Goal: Find specific fact: Find specific fact

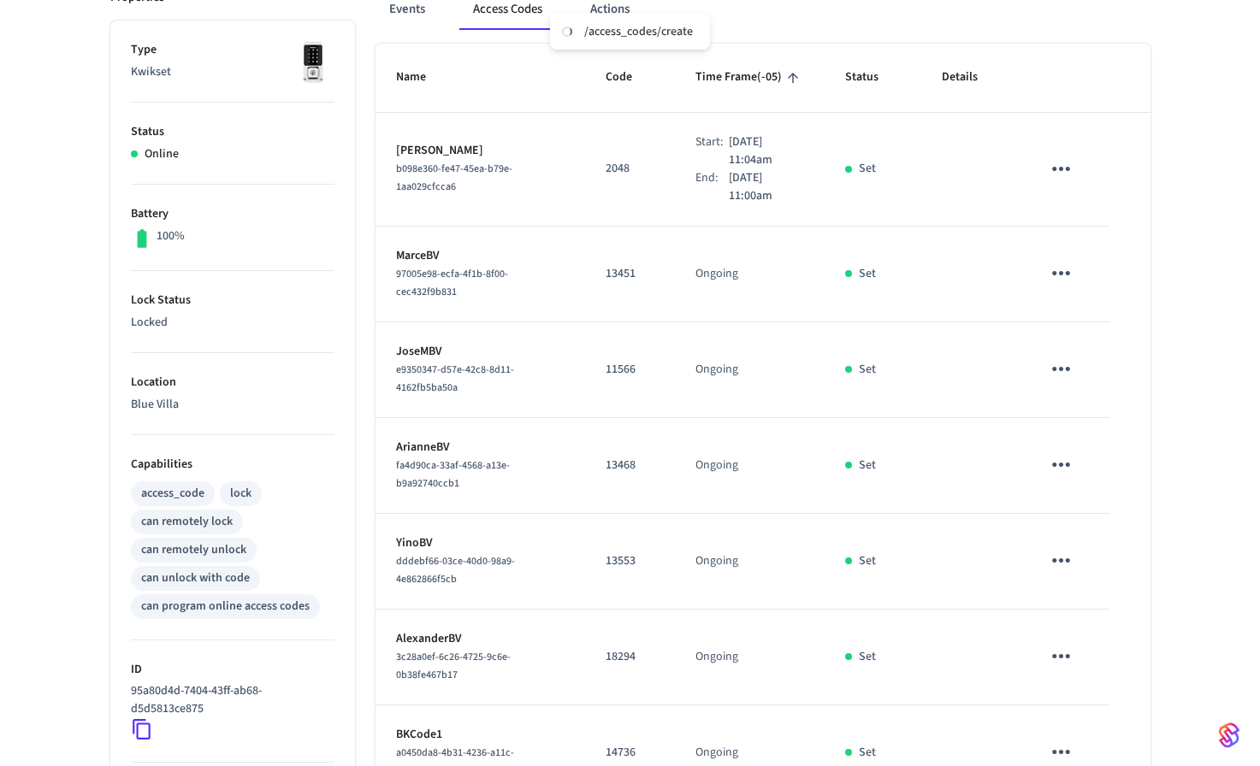
scroll to position [268, 0]
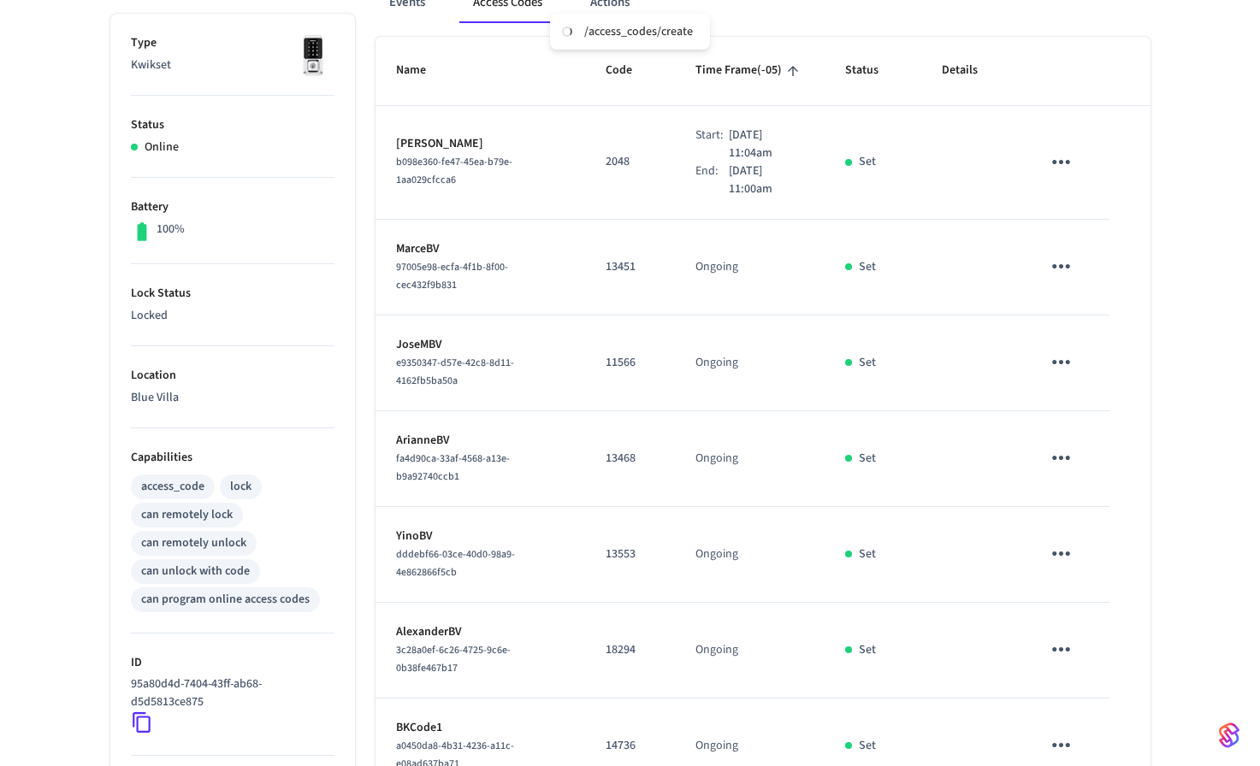
click at [431, 438] on p "ArianneBV" at bounding box center [480, 441] width 168 height 18
copy p "ArianneBV"
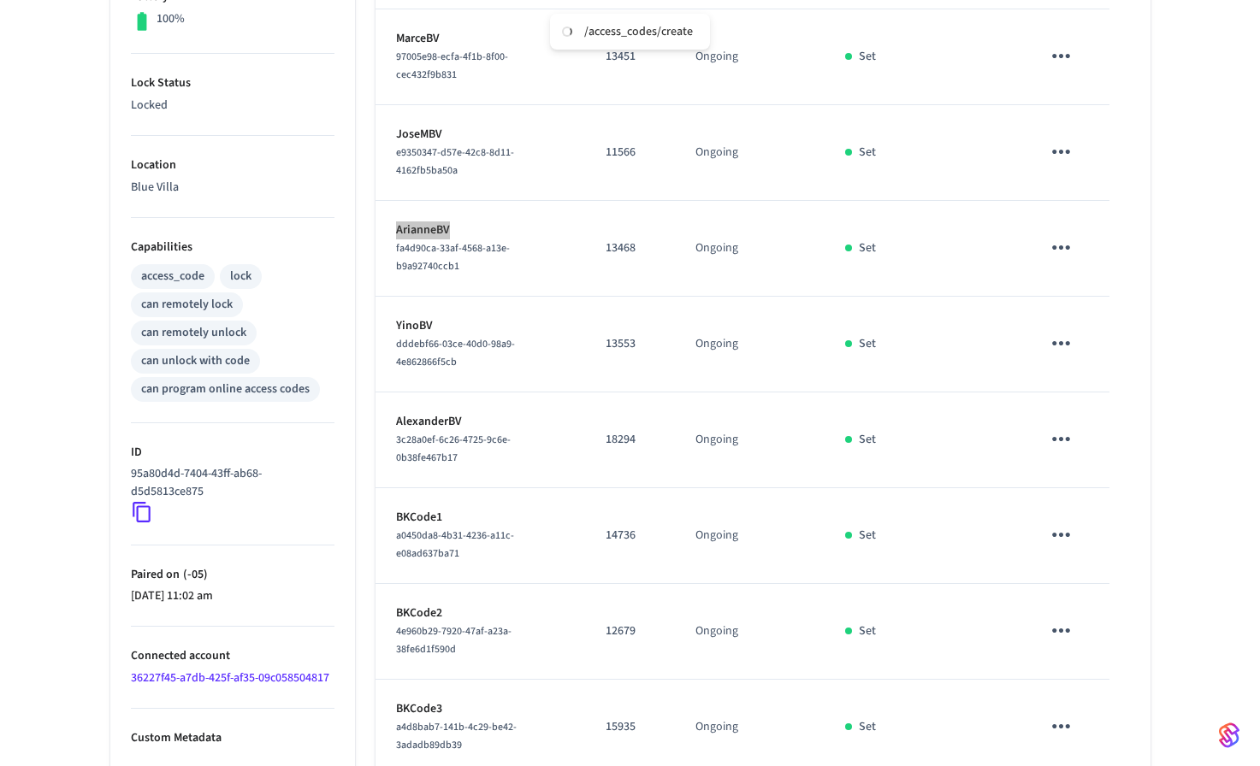
scroll to position [458, 0]
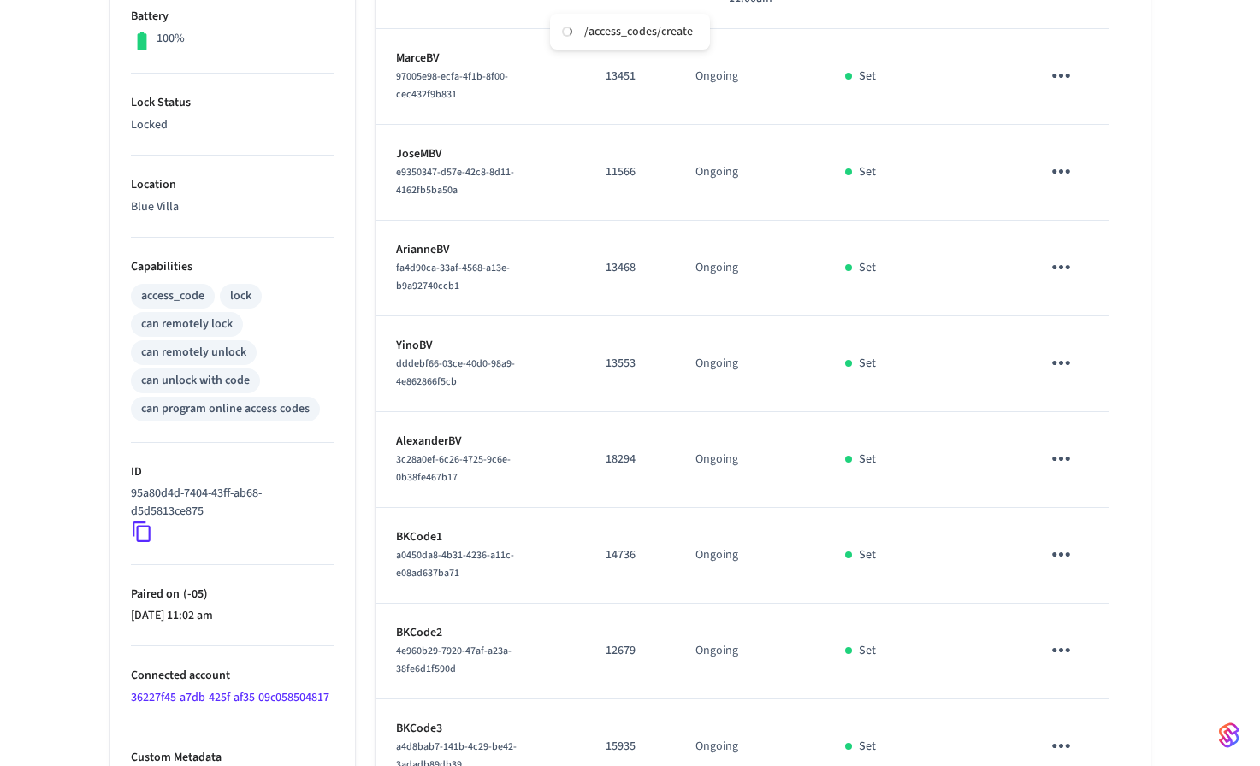
click at [608, 273] on p "13468" at bounding box center [630, 268] width 49 height 18
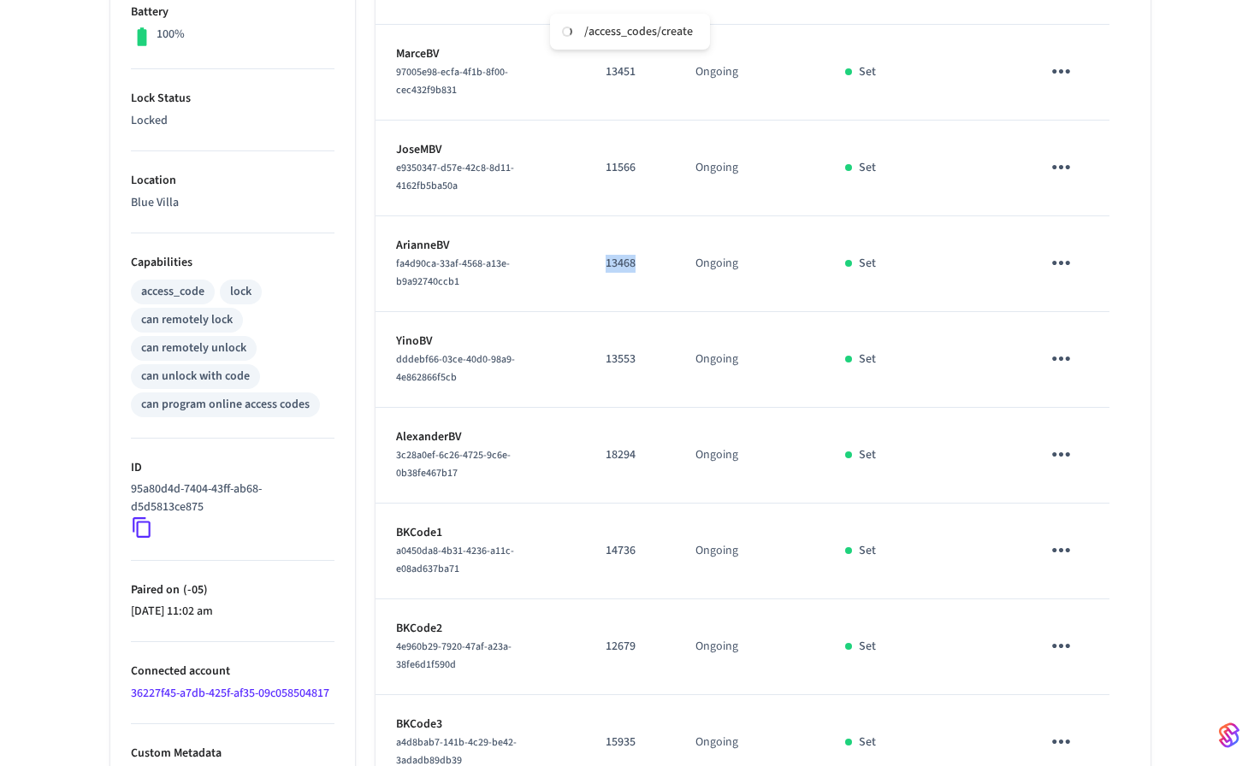
copy p "13468"
click at [606, 266] on p "13468" at bounding box center [630, 264] width 49 height 18
click at [606, 265] on p "13468" at bounding box center [630, 264] width 49 height 18
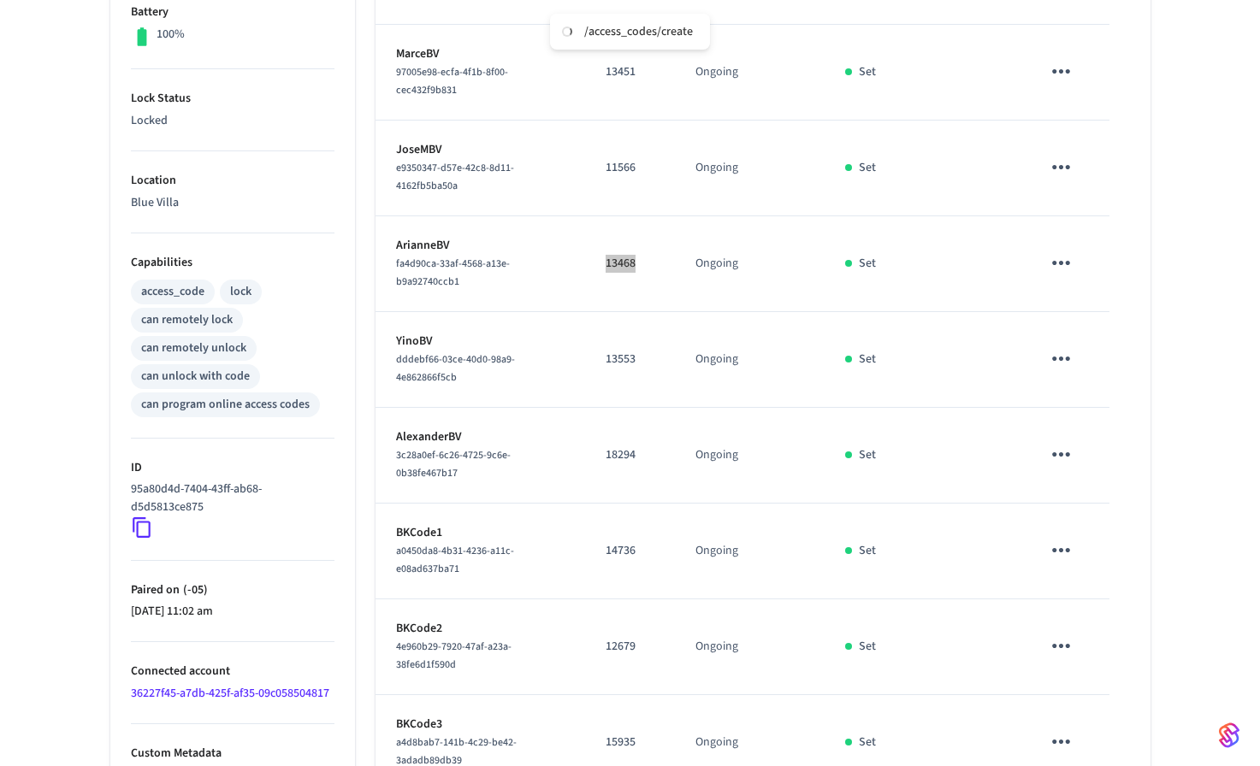
scroll to position [570, 0]
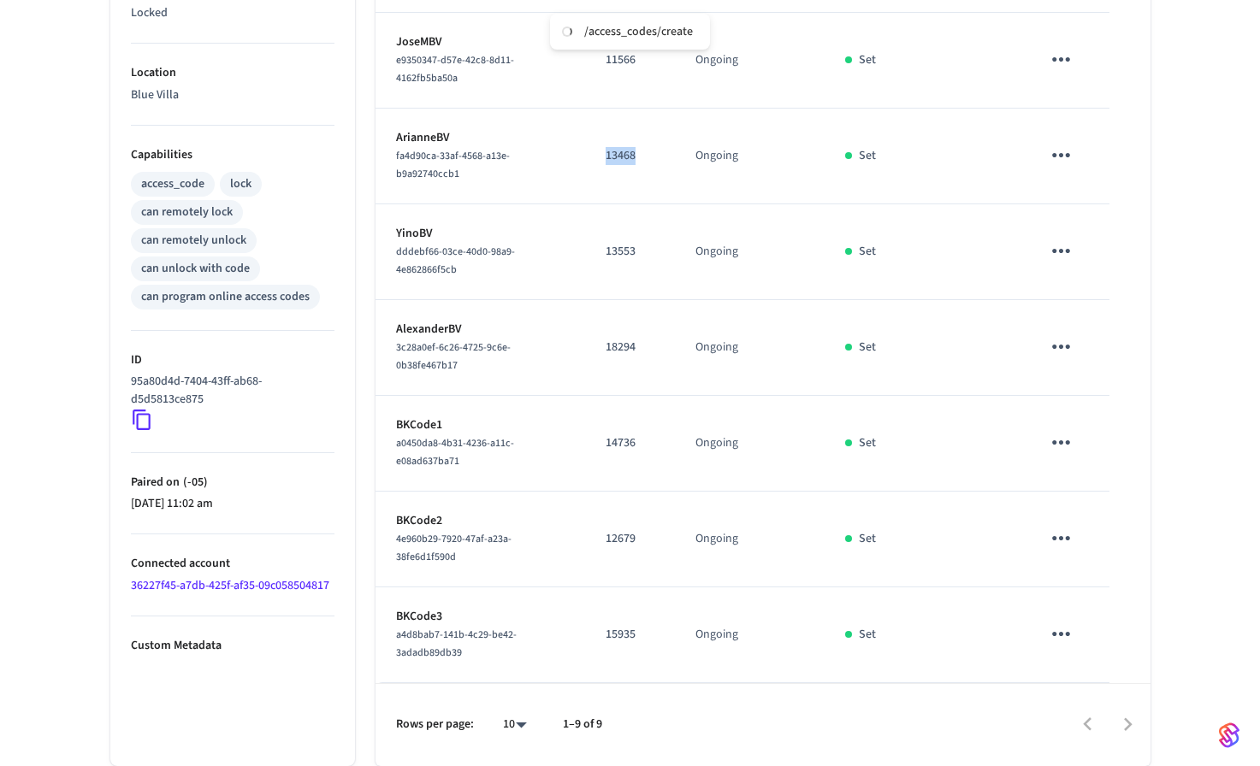
click at [417, 137] on p "ArianneBV" at bounding box center [480, 138] width 168 height 18
click at [606, 150] on p "13468" at bounding box center [630, 156] width 49 height 18
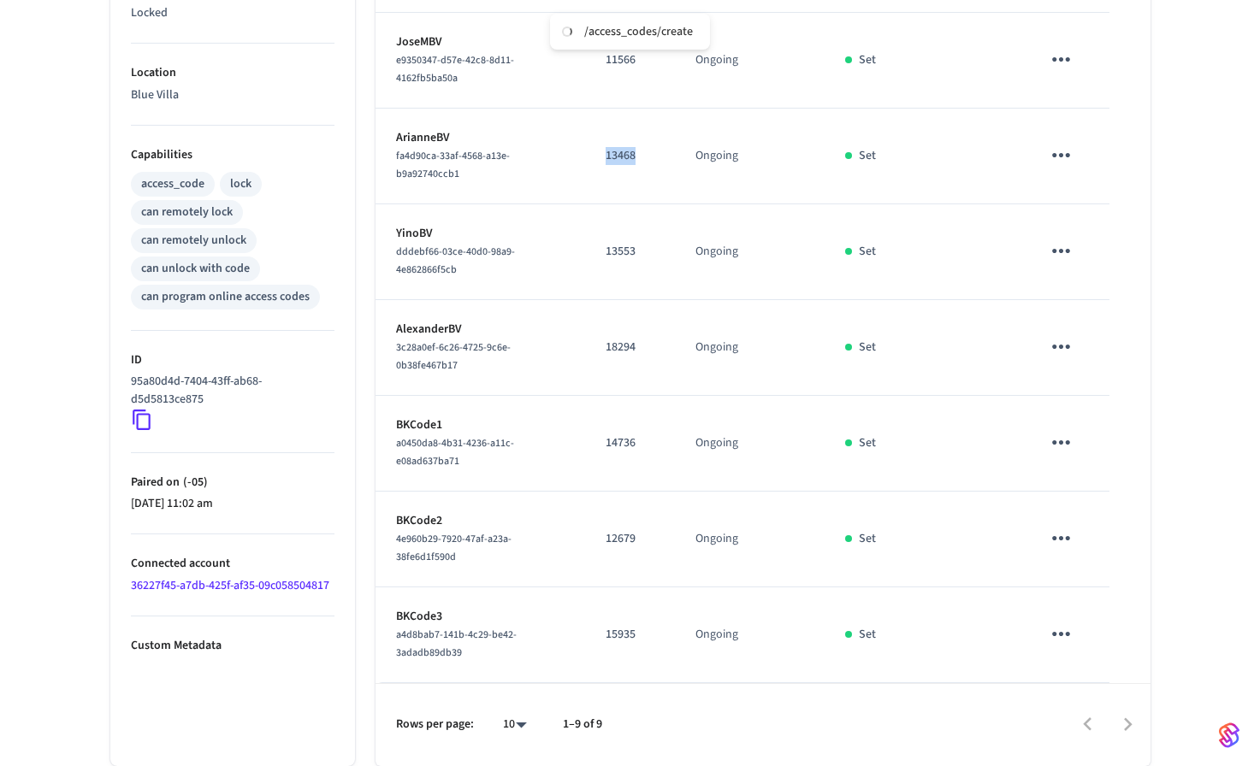
click at [435, 138] on p "ArianneBV" at bounding box center [480, 138] width 168 height 18
click at [610, 158] on p "13468" at bounding box center [630, 156] width 49 height 18
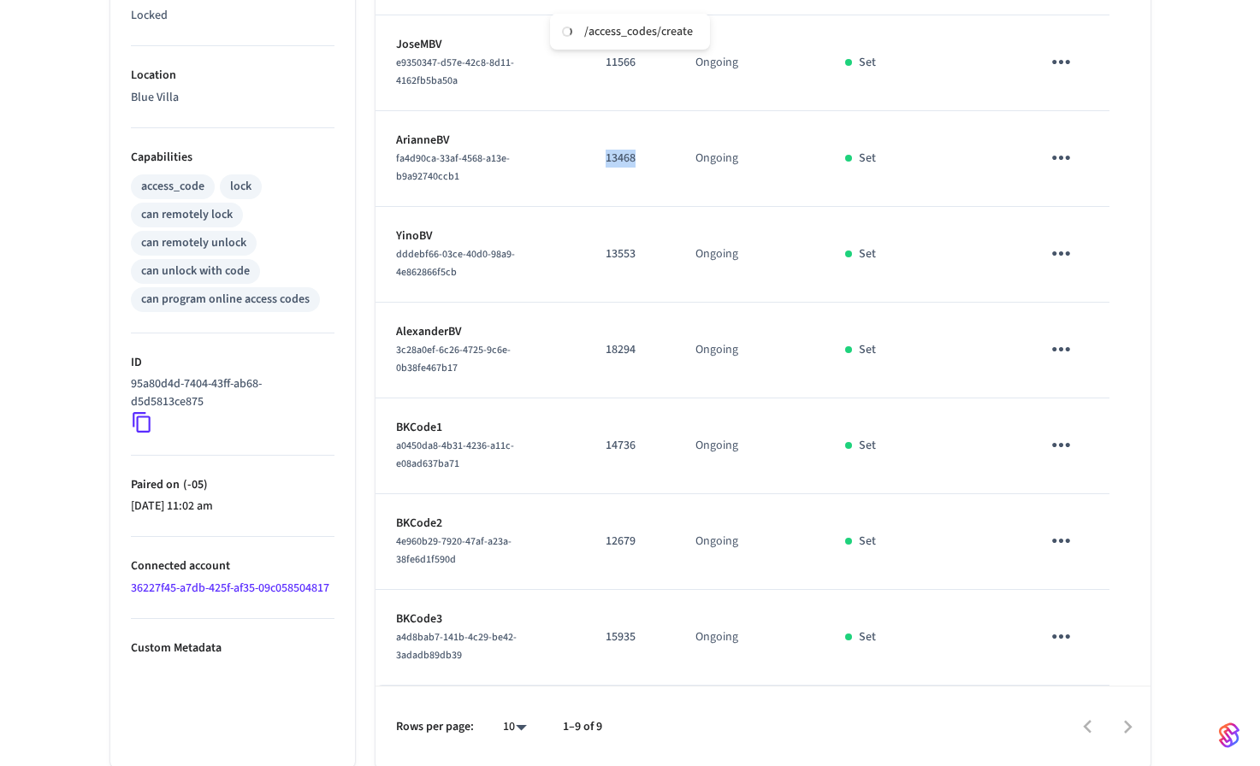
click at [610, 158] on p "13468" at bounding box center [630, 159] width 49 height 18
click at [422, 138] on p "ArianneBV" at bounding box center [480, 141] width 168 height 18
click at [606, 161] on p "13468" at bounding box center [630, 159] width 49 height 18
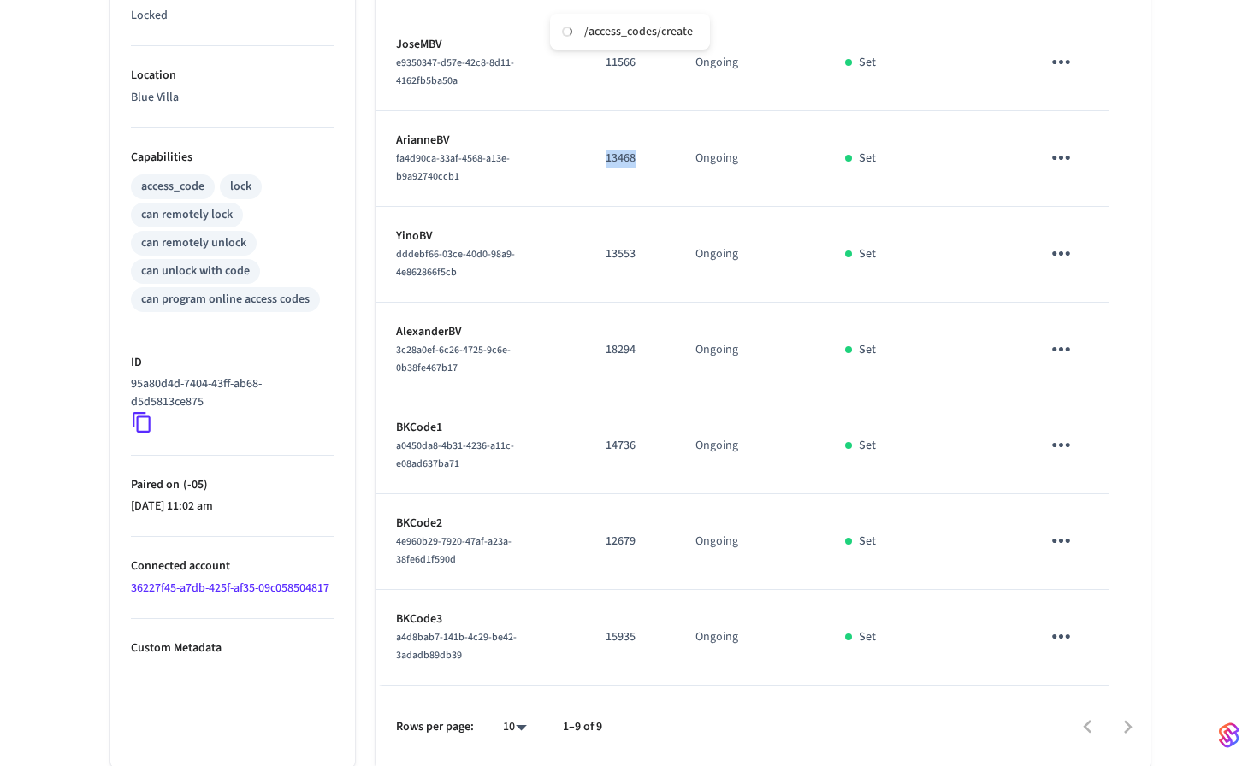
click at [432, 143] on p "ArianneBV" at bounding box center [480, 141] width 168 height 18
click at [606, 161] on p "13468" at bounding box center [630, 159] width 49 height 18
click at [439, 145] on p "ArianneBV" at bounding box center [480, 141] width 168 height 18
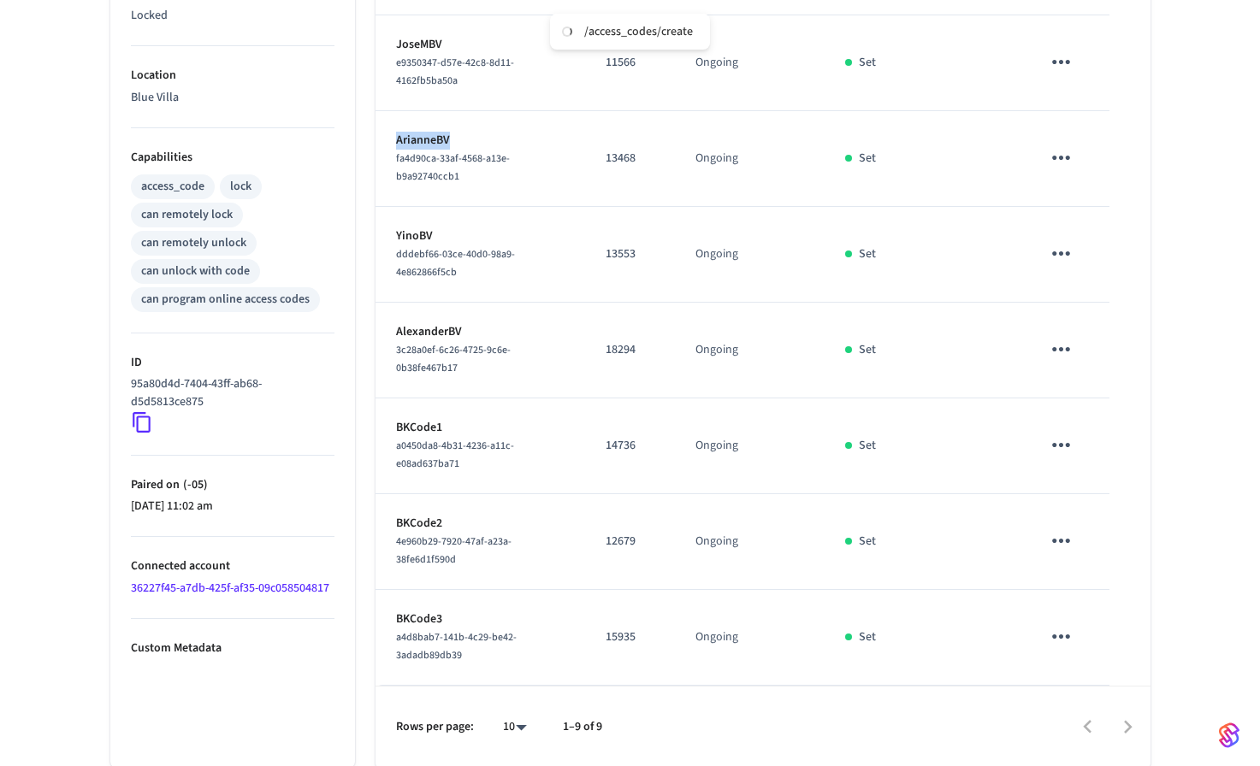
click at [439, 145] on p "ArianneBV" at bounding box center [480, 141] width 168 height 18
click at [606, 159] on p "13468" at bounding box center [630, 159] width 49 height 18
click at [420, 140] on p "ArianneBV" at bounding box center [480, 139] width 168 height 18
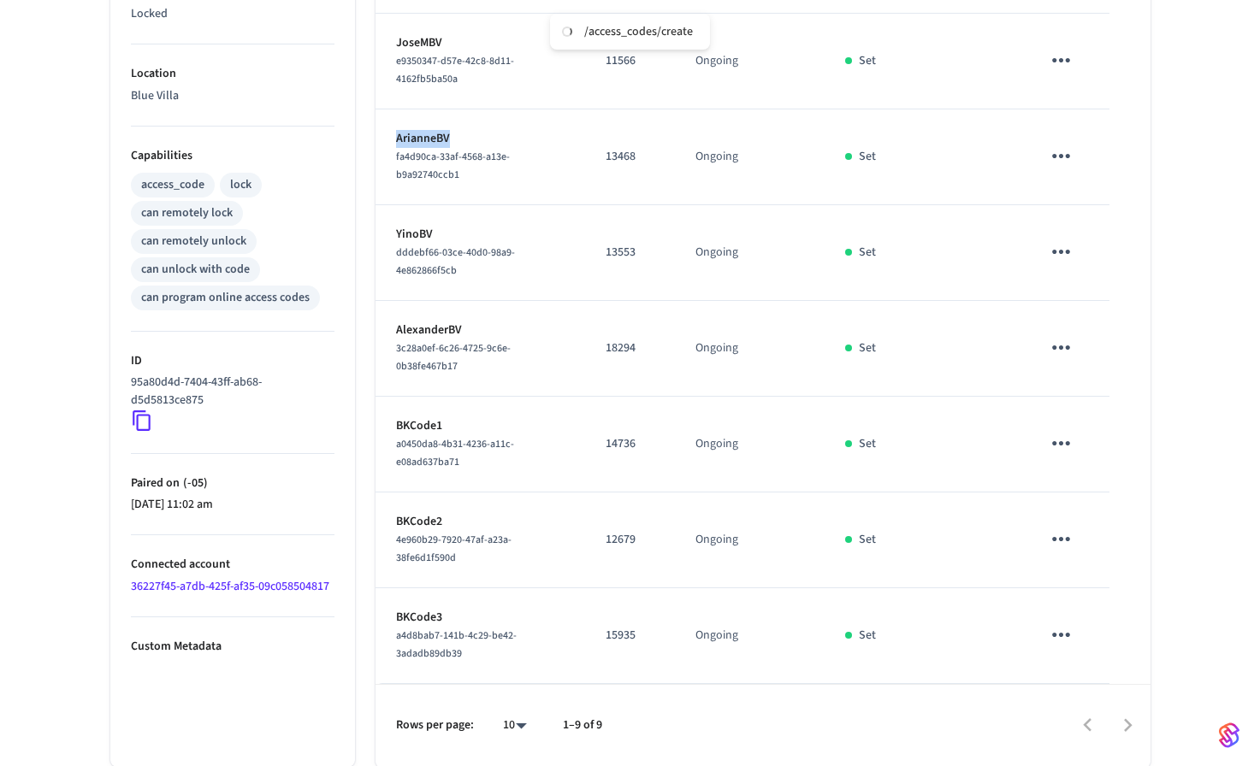
click at [420, 140] on p "ArianneBV" at bounding box center [480, 139] width 168 height 18
click at [611, 150] on p "13468" at bounding box center [630, 157] width 49 height 18
click at [434, 140] on p "ArianneBV" at bounding box center [480, 139] width 168 height 18
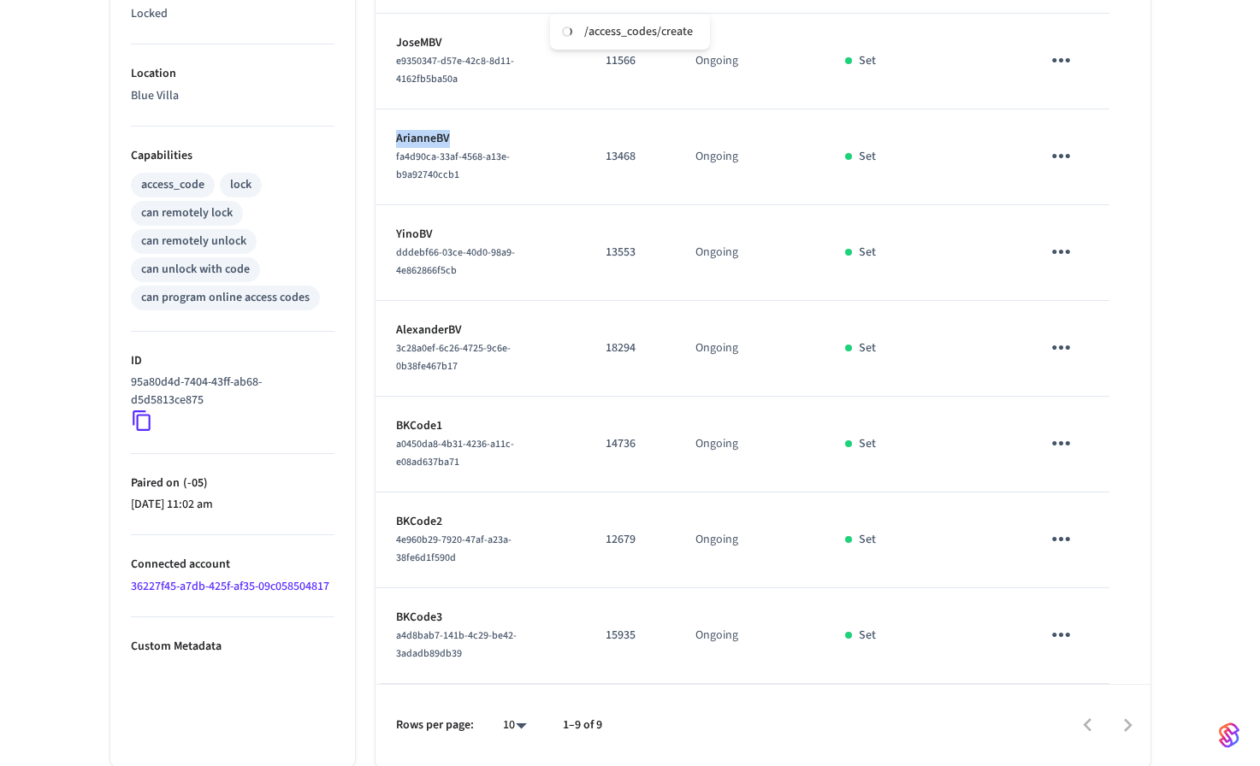
click at [434, 140] on p "ArianneBV" at bounding box center [480, 139] width 168 height 18
click at [602, 168] on td "13468" at bounding box center [630, 157] width 90 height 96
click at [606, 159] on p "13468" at bounding box center [630, 157] width 49 height 18
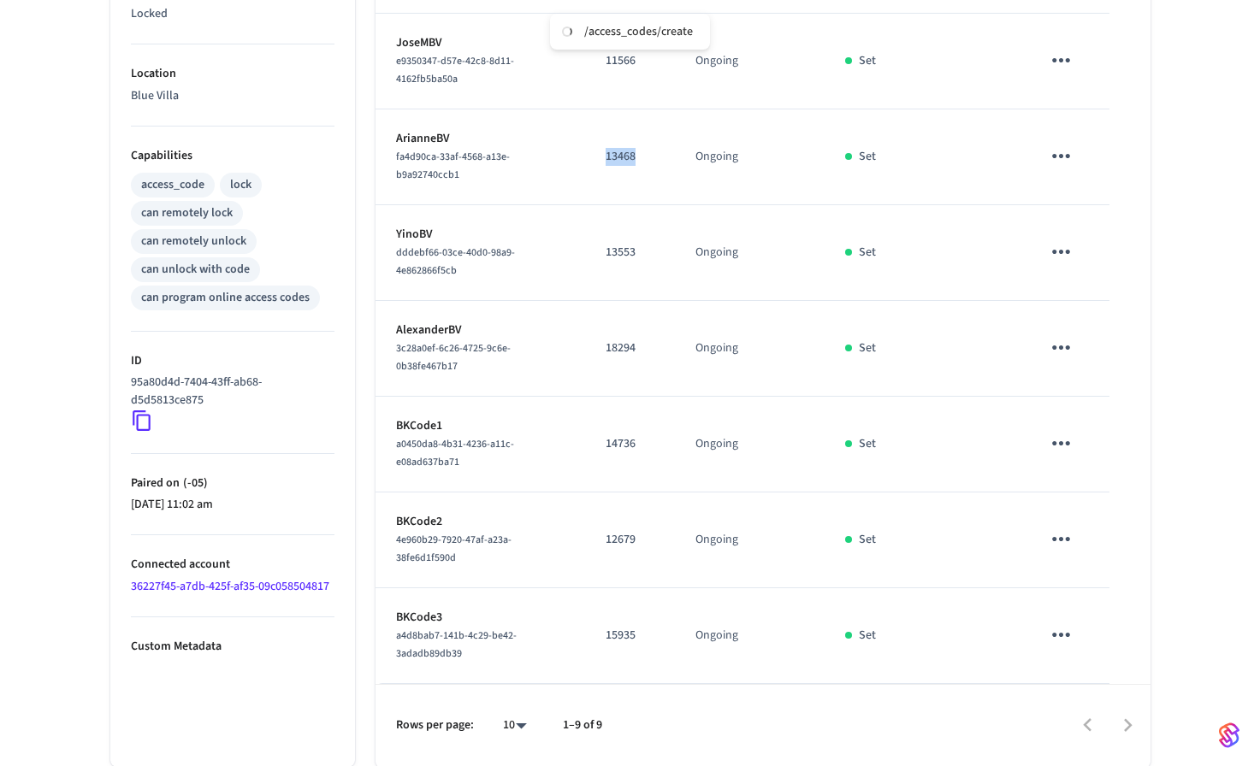
copy p "13468"
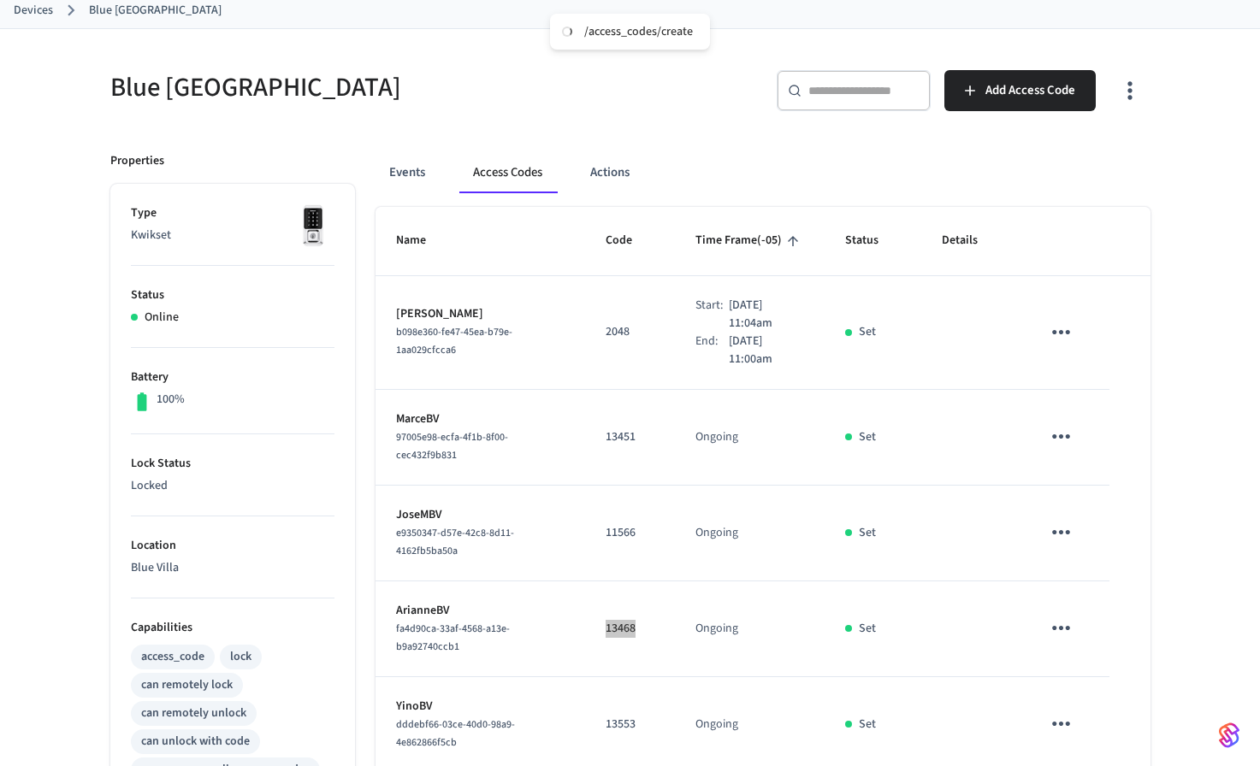
scroll to position [113, 0]
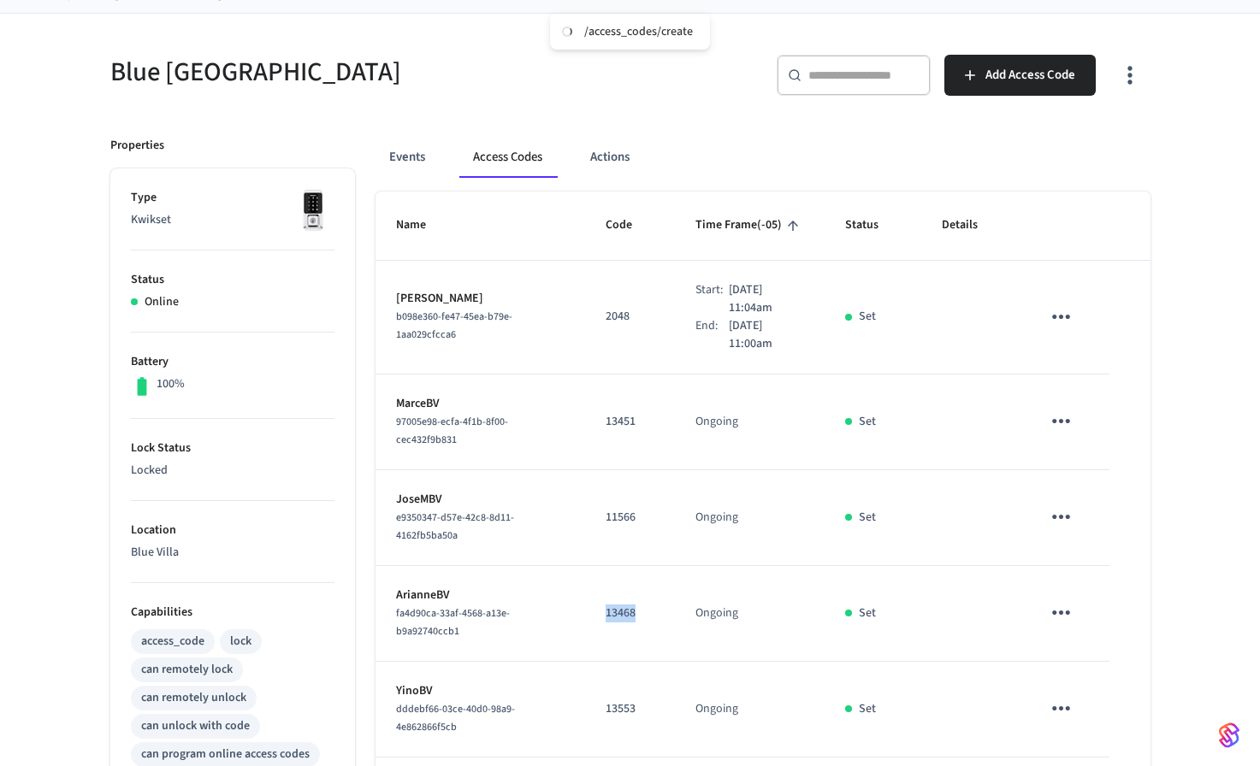
click at [427, 593] on p "ArianneBV" at bounding box center [480, 596] width 168 height 18
copy p "ArianneBV"
click at [606, 619] on p "13468" at bounding box center [630, 614] width 49 height 18
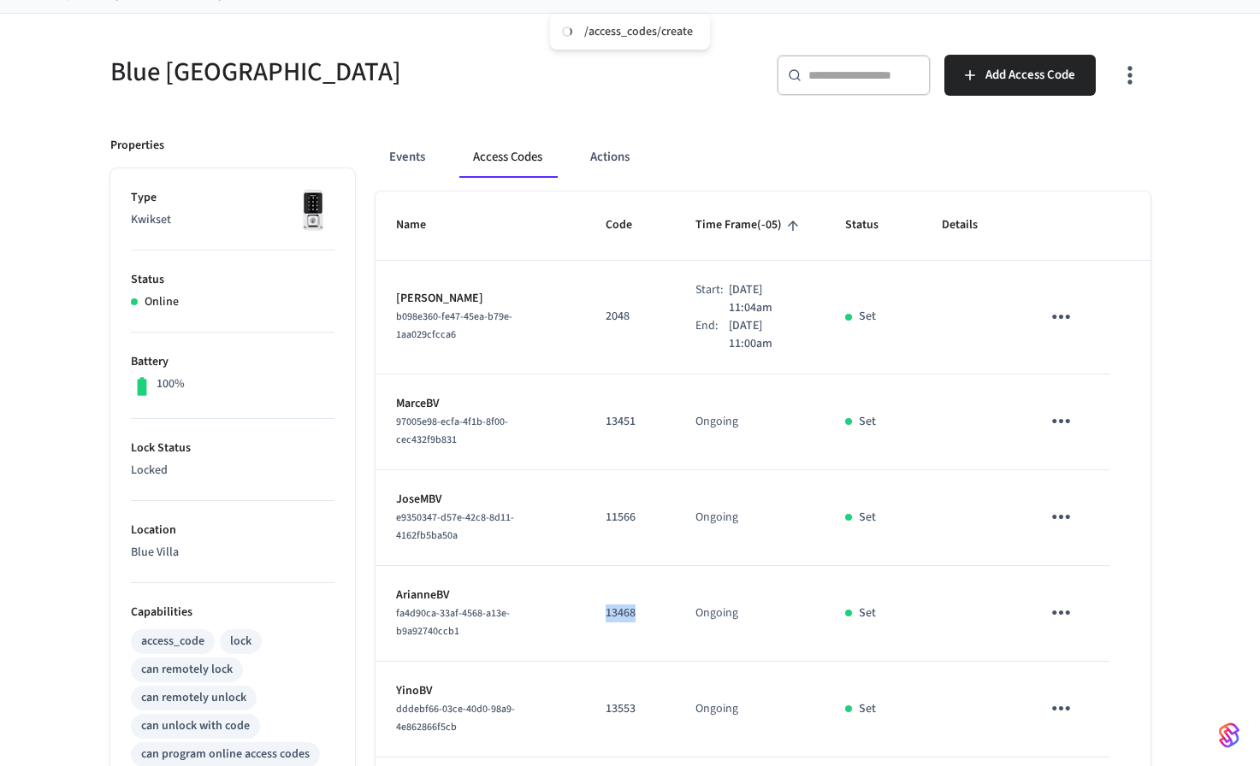
copy p "13468"
click at [419, 55] on h5 "Blue [GEOGRAPHIC_DATA]" at bounding box center [365, 72] width 510 height 35
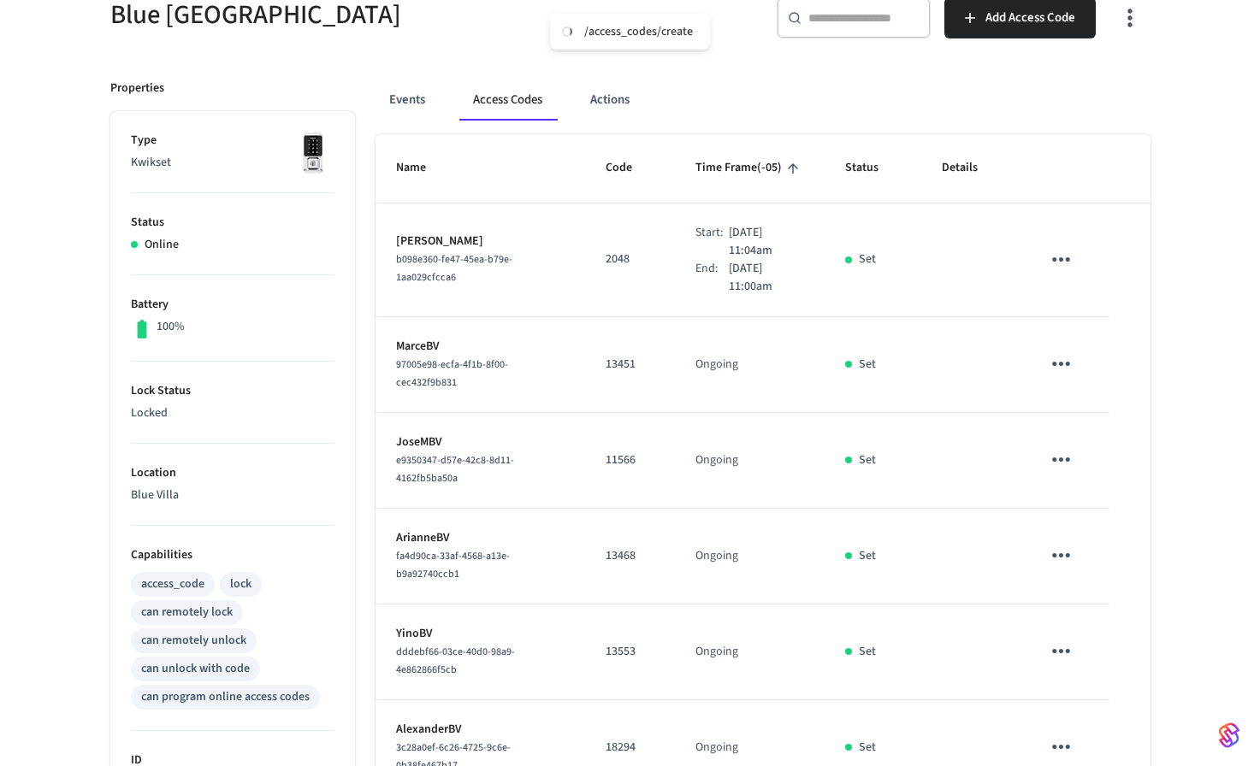
scroll to position [0, 0]
